Goal: Check status: Check status

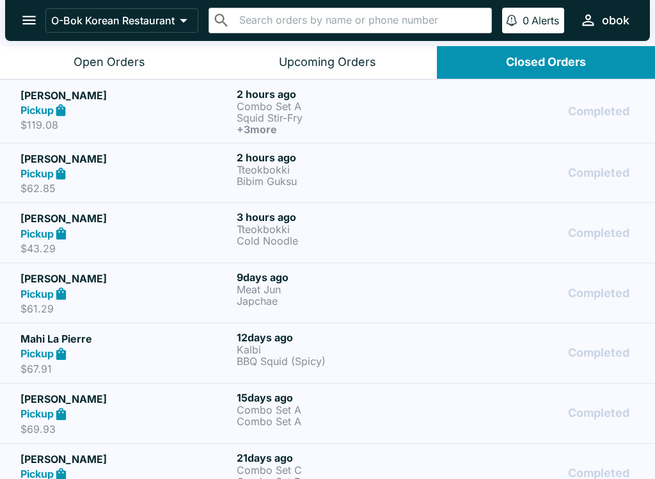
click at [463, 234] on div "Completed" at bounding box center [544, 233] width 181 height 44
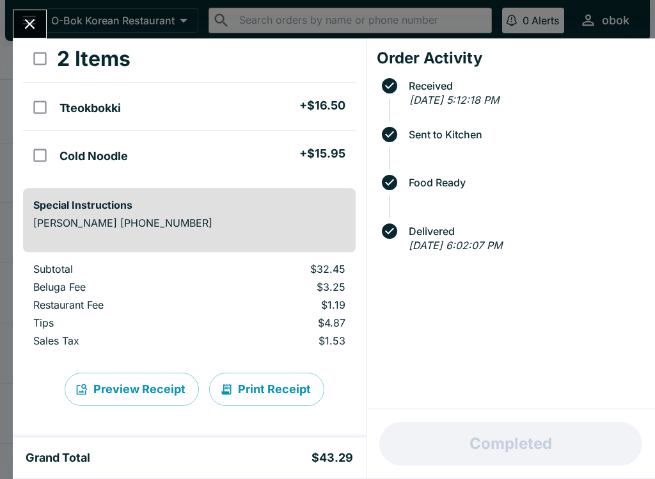
scroll to position [67, 0]
click at [27, 17] on icon "Close" at bounding box center [29, 23] width 17 height 17
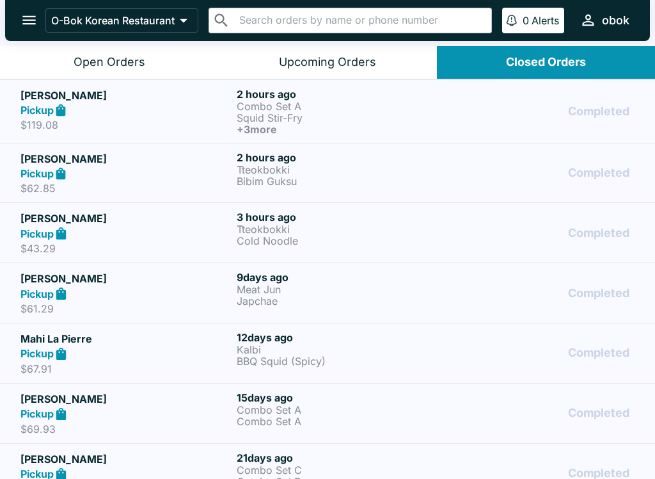
click at [342, 170] on p "Tteokbokki" at bounding box center [342, 170] width 211 height 12
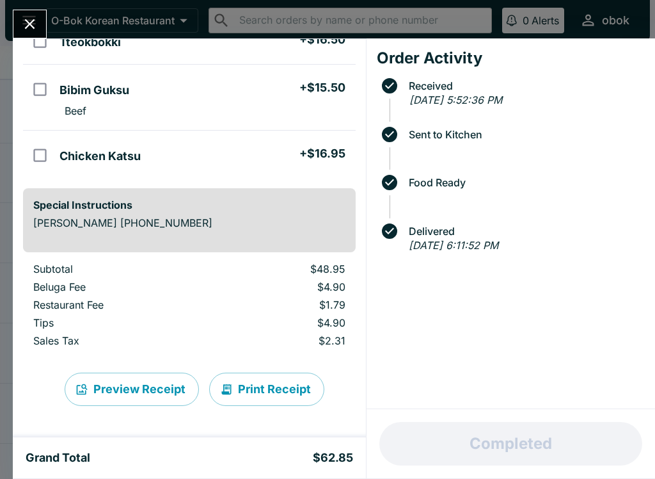
scroll to position [133, 0]
click at [31, 15] on icon "Close" at bounding box center [29, 23] width 17 height 17
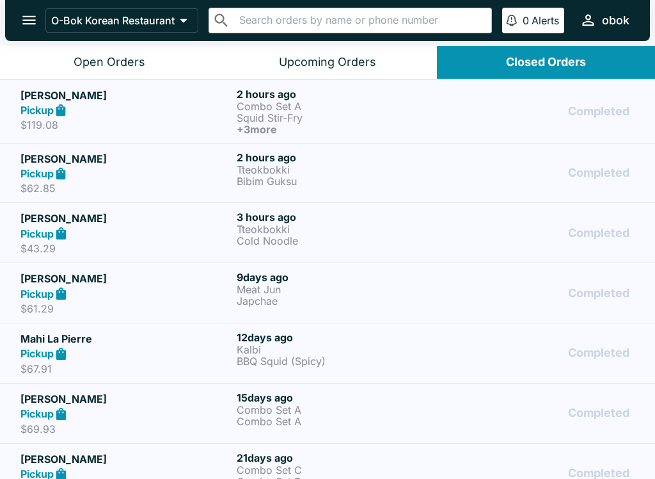
click at [280, 108] on p "Combo Set A" at bounding box center [342, 107] width 211 height 12
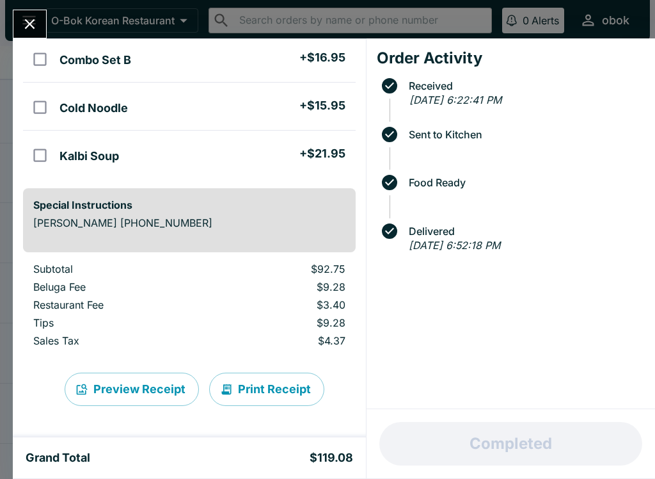
scroll to position [229, 0]
click at [12, 26] on div "[PERSON_NAME] Order # 157611 Pickup 5 Items Combo Set A + $18.95 Bulgogi Squid …" at bounding box center [327, 239] width 655 height 479
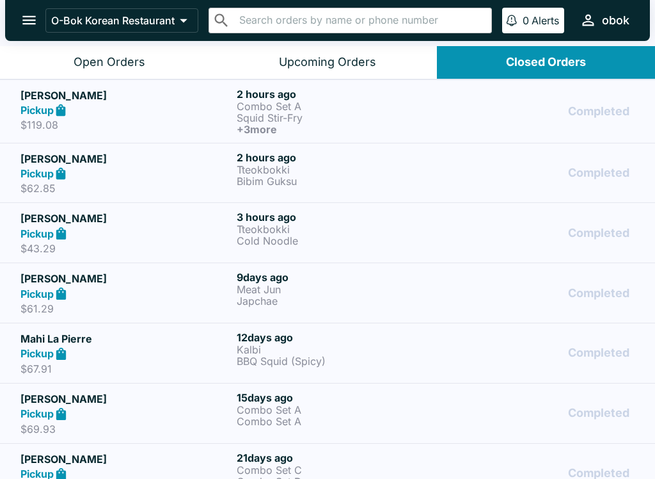
click at [257, 231] on p "Tteokbokki" at bounding box center [342, 229] width 211 height 12
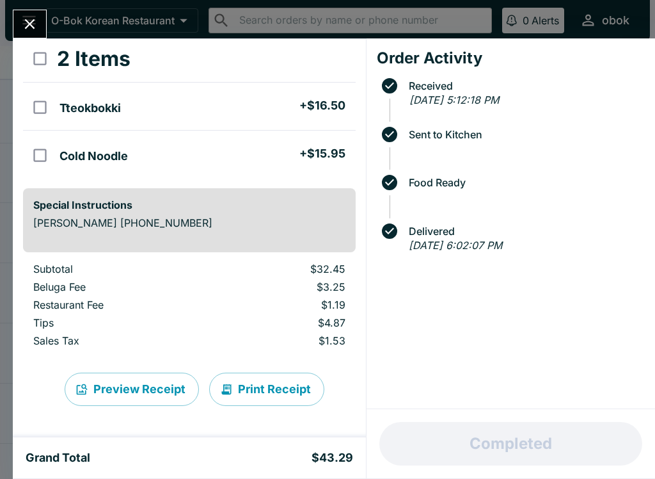
scroll to position [67, 0]
click at [33, 24] on icon "Close" at bounding box center [29, 23] width 17 height 17
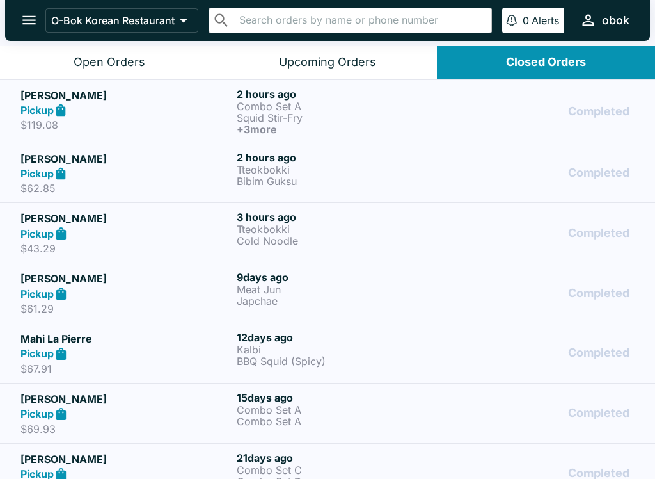
click at [202, 175] on div "Pickup" at bounding box center [125, 173] width 211 height 15
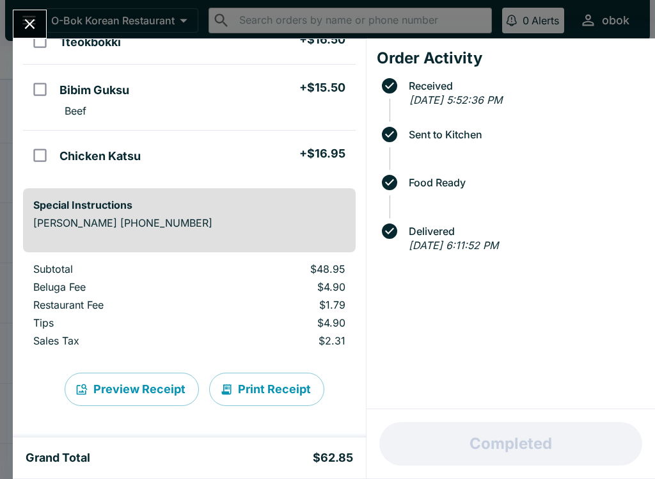
scroll to position [133, 0]
click at [30, 17] on icon "Close" at bounding box center [29, 23] width 17 height 17
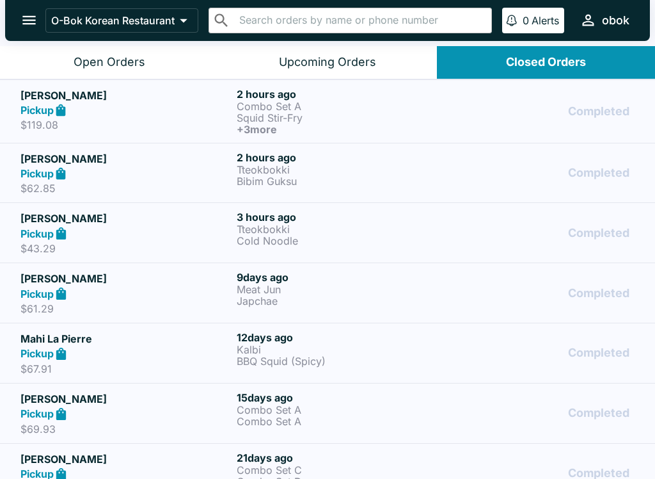
click at [292, 99] on h6 "2 hours ago" at bounding box center [342, 94] width 211 height 13
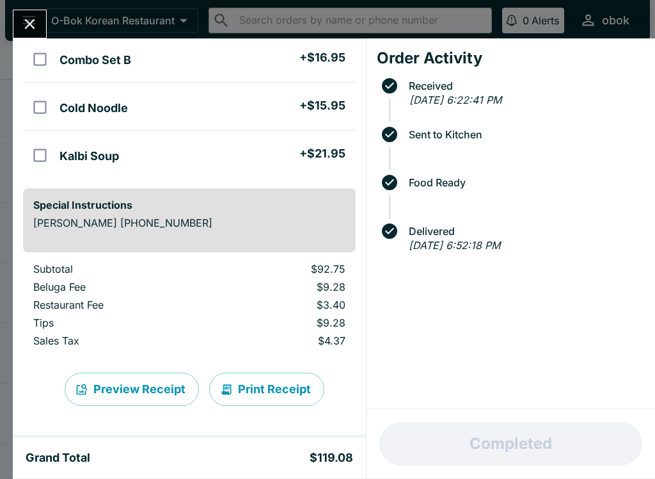
scroll to position [229, 0]
click at [39, 8] on div "[PERSON_NAME] Order # 157611 Pickup 5 Items Combo Set A + $18.95 Bulgogi Squid …" at bounding box center [327, 239] width 655 height 479
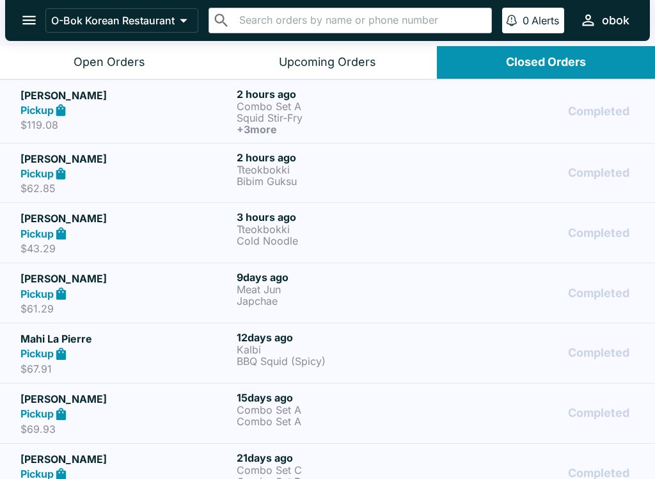
click at [149, 168] on div "Pickup" at bounding box center [125, 173] width 211 height 15
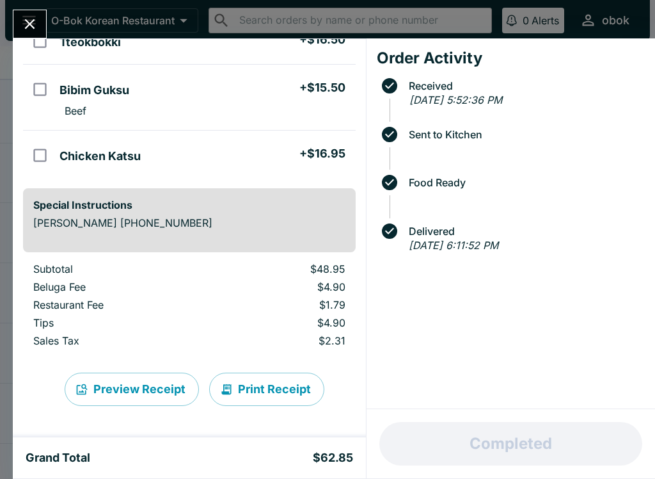
scroll to position [133, 0]
click at [36, 28] on icon "Close" at bounding box center [29, 23] width 17 height 17
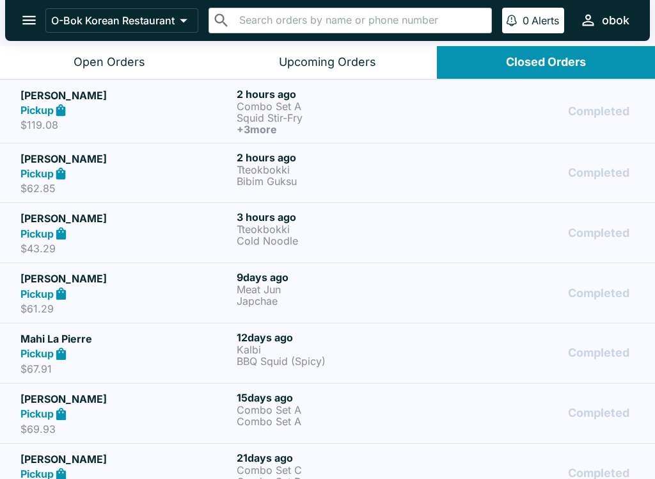
click at [192, 243] on p "$43.29" at bounding box center [125, 248] width 211 height 13
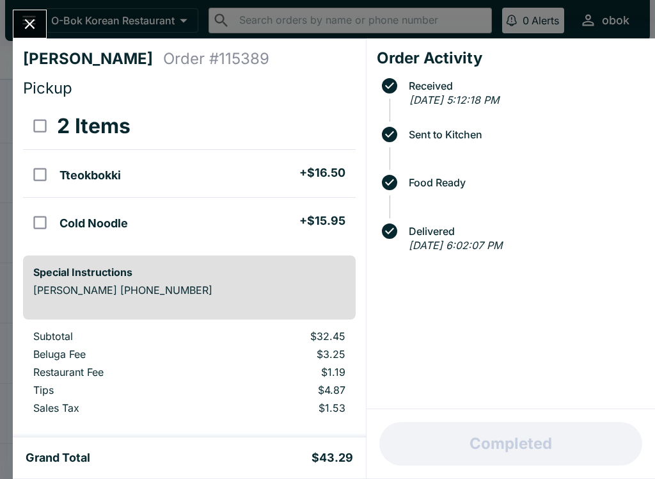
click at [40, 17] on button "Close" at bounding box center [29, 24] width 33 height 28
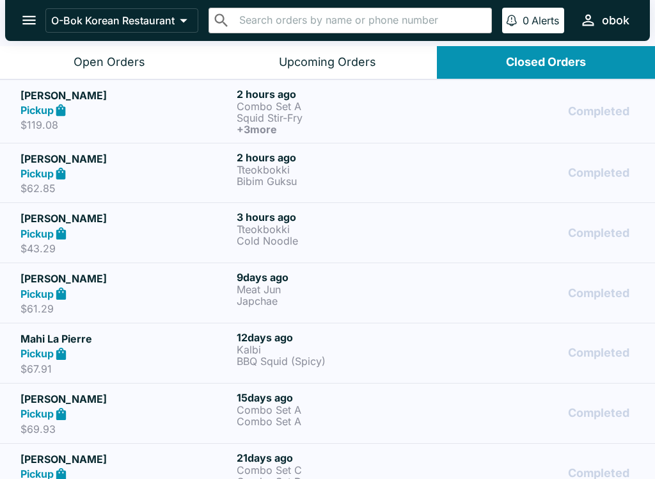
click at [90, 61] on div "Open Orders" at bounding box center [110, 62] width 72 height 15
